Goal: Task Accomplishment & Management: Use online tool/utility

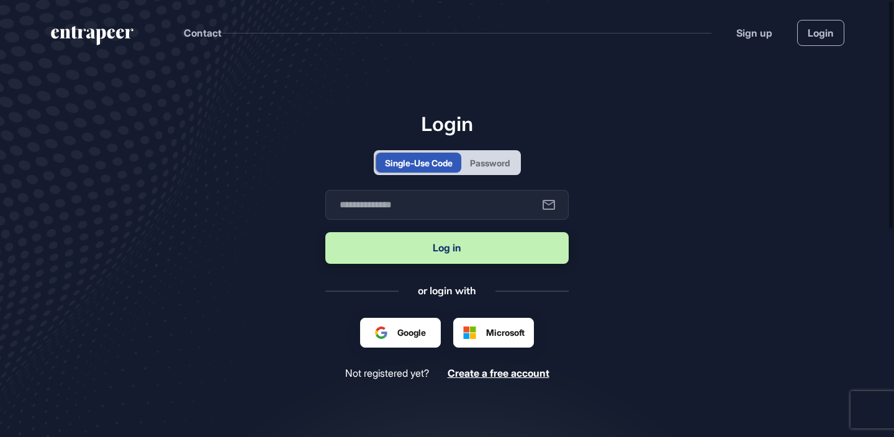
scroll to position [1, 1]
click at [402, 326] on div "Google ile oturum açın Google ile oturum açın. Yeni sekmede açılır" at bounding box center [400, 332] width 51 height 13
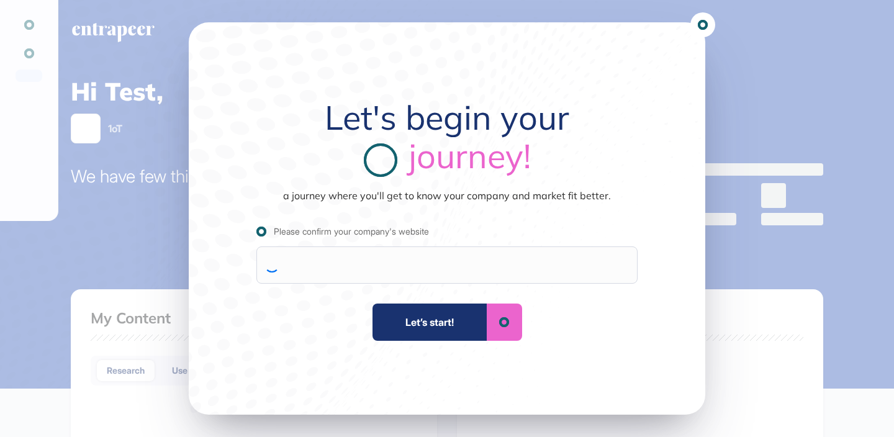
scroll to position [1, 1]
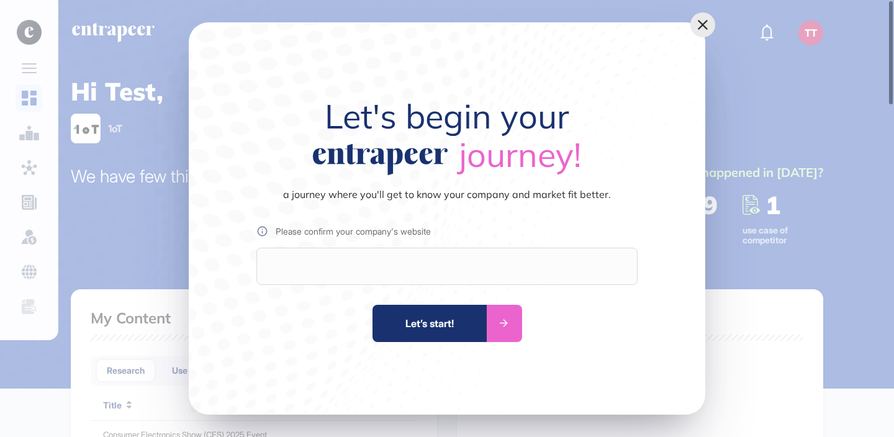
click at [703, 27] on icon at bounding box center [702, 24] width 17 height 21
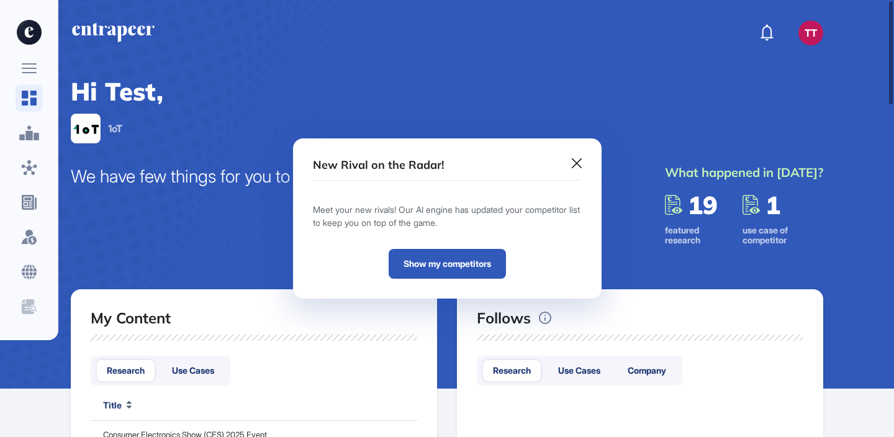
click at [576, 165] on icon at bounding box center [577, 163] width 10 height 10
